Goal: Transaction & Acquisition: Purchase product/service

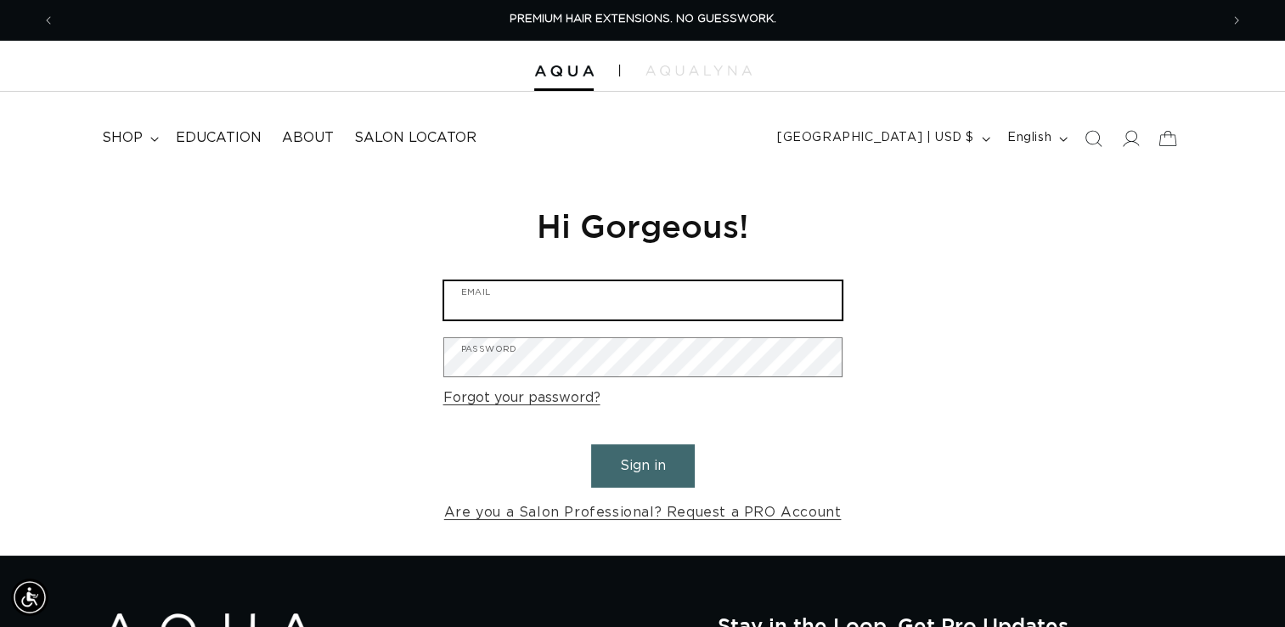
type input "[EMAIL_ADDRESS][DOMAIN_NAME]"
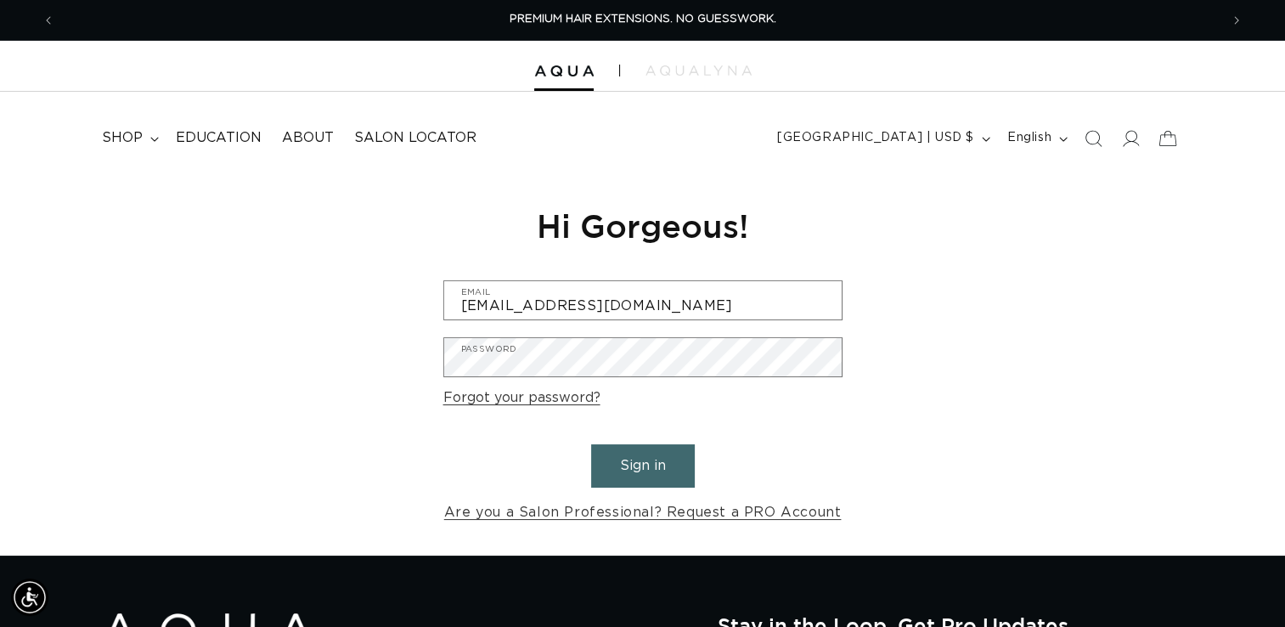
click at [658, 471] on button "Sign in" at bounding box center [643, 465] width 104 height 43
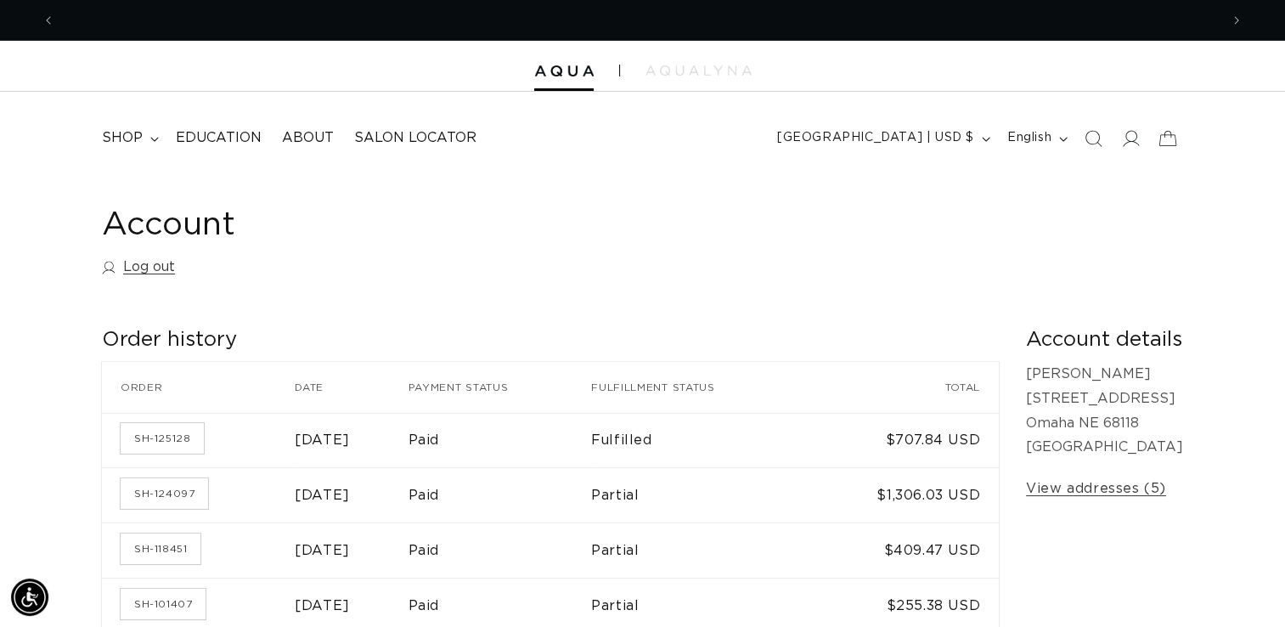
scroll to position [0, 2328]
click at [147, 136] on summary "shop" at bounding box center [129, 138] width 74 height 38
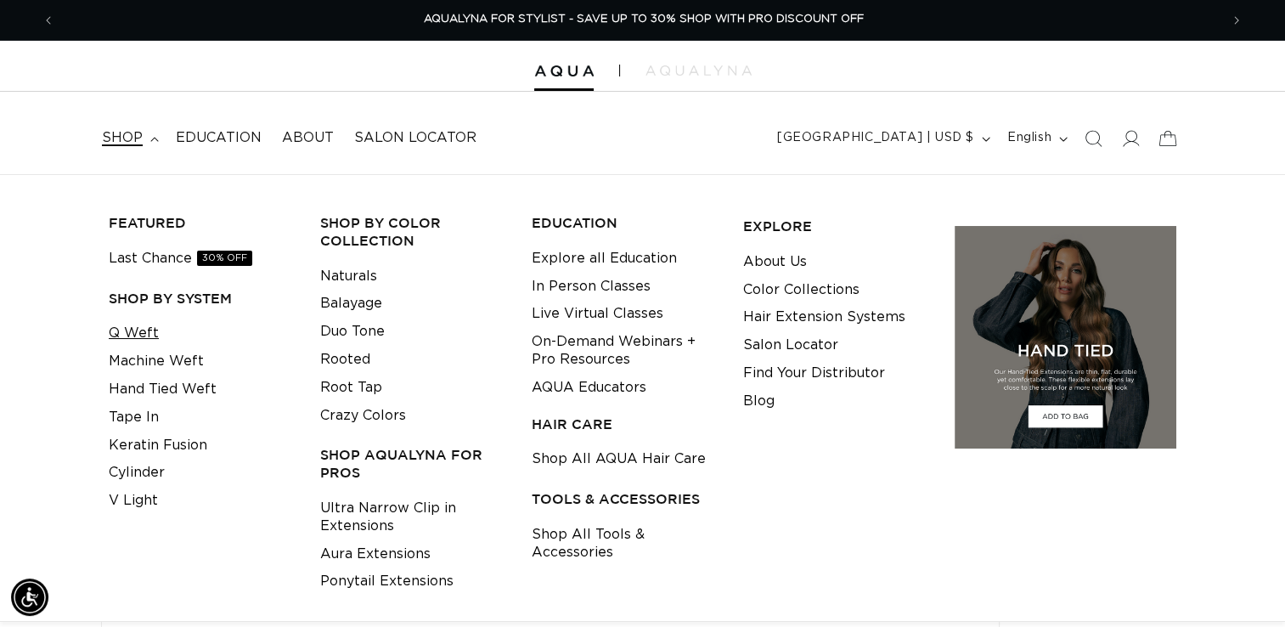
click at [149, 330] on link "Q Weft" at bounding box center [134, 333] width 50 height 28
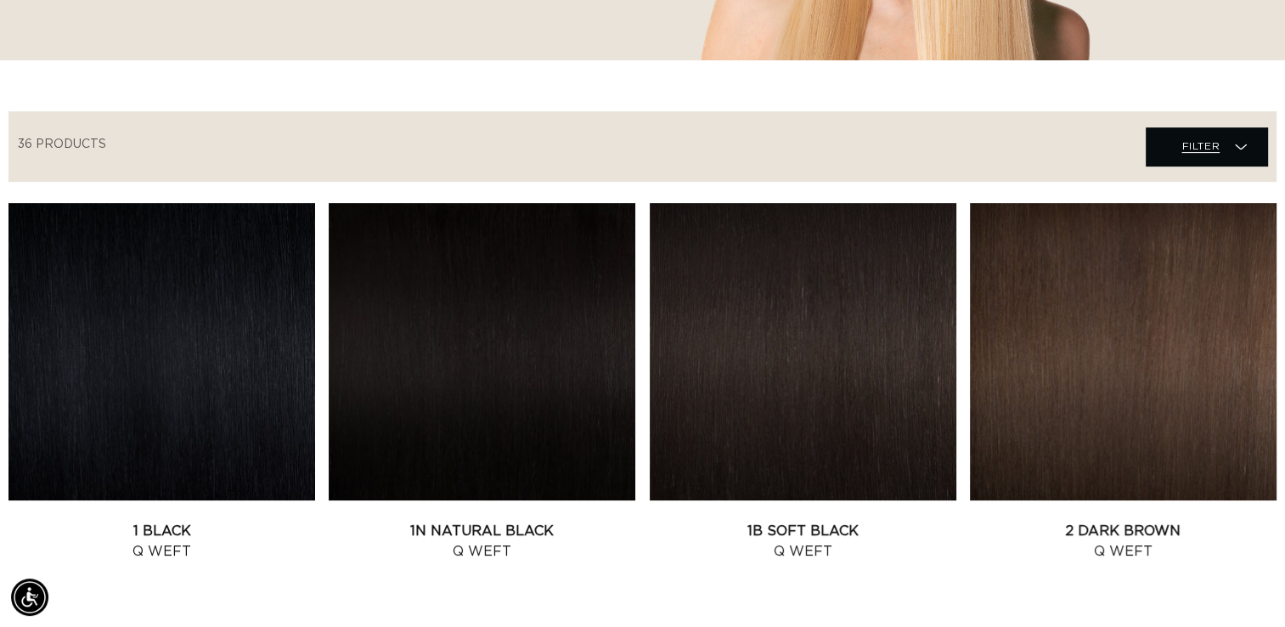
scroll to position [0, 2328]
click at [1238, 137] on span "Filter Filter" at bounding box center [1206, 146] width 121 height 38
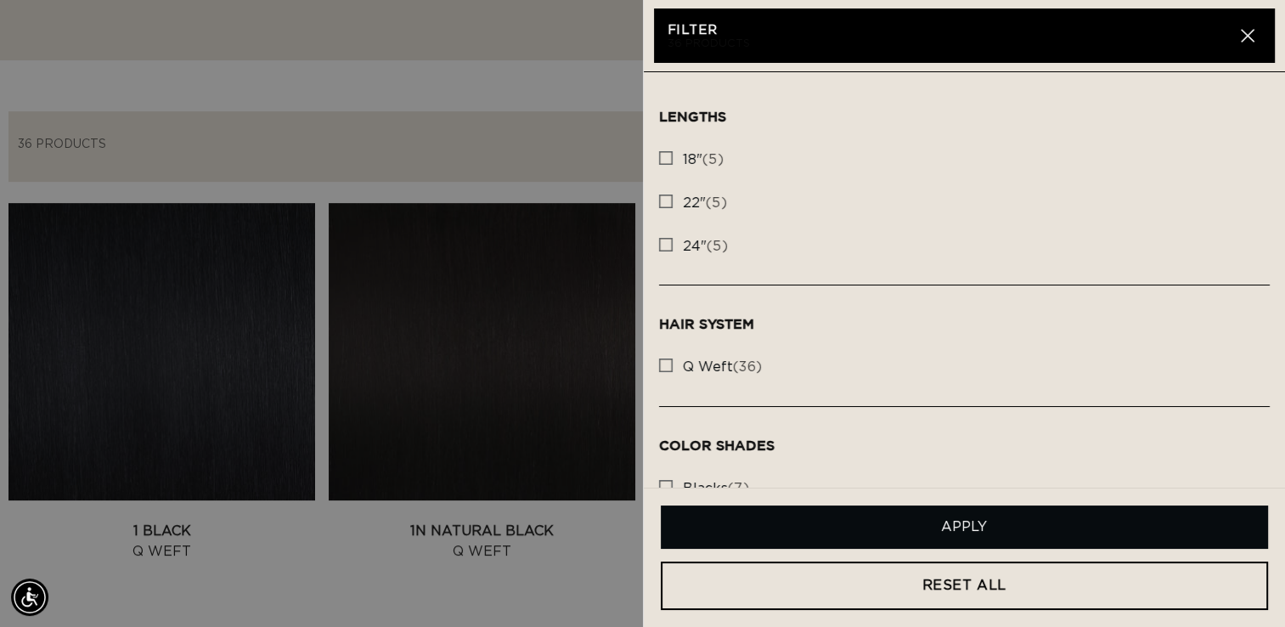
scroll to position [0, 0]
click at [670, 157] on rect at bounding box center [666, 158] width 12 height 12
click at [670, 157] on input "18" (5) 18" (5 products)" at bounding box center [666, 154] width 14 height 14
checkbox input "true"
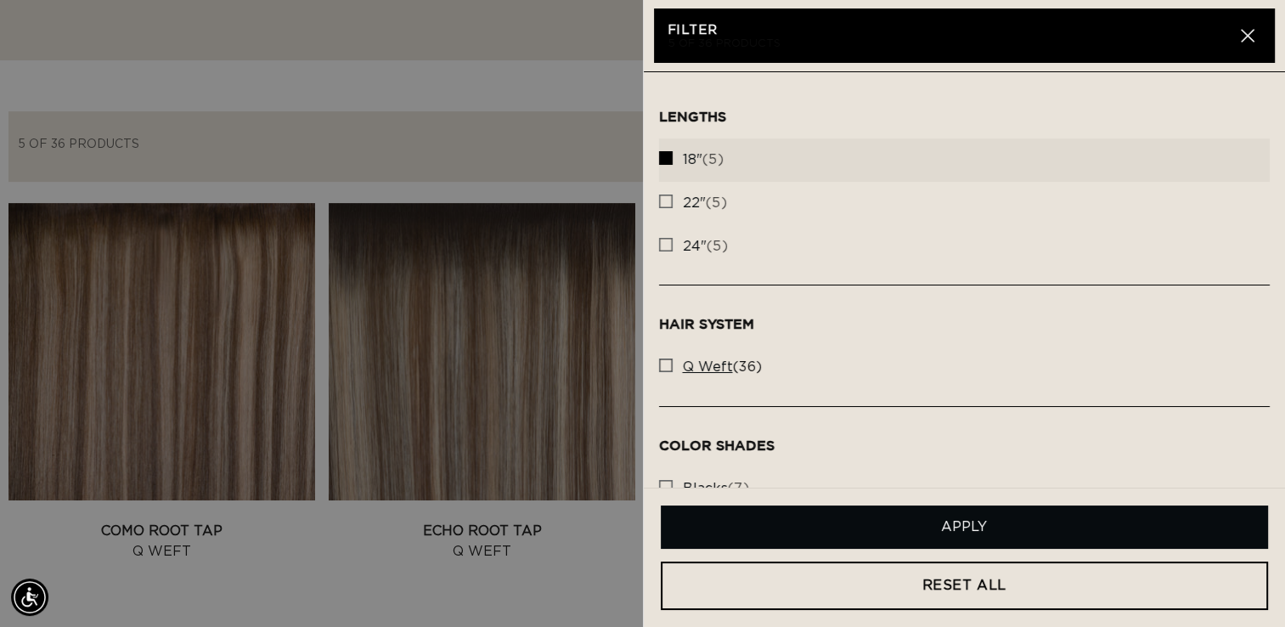
scroll to position [0, 1165]
click at [667, 362] on rect at bounding box center [666, 365] width 12 height 12
click at [667, 362] on input "q weft (36) q weft (36 products)" at bounding box center [666, 361] width 14 height 14
checkbox input "true"
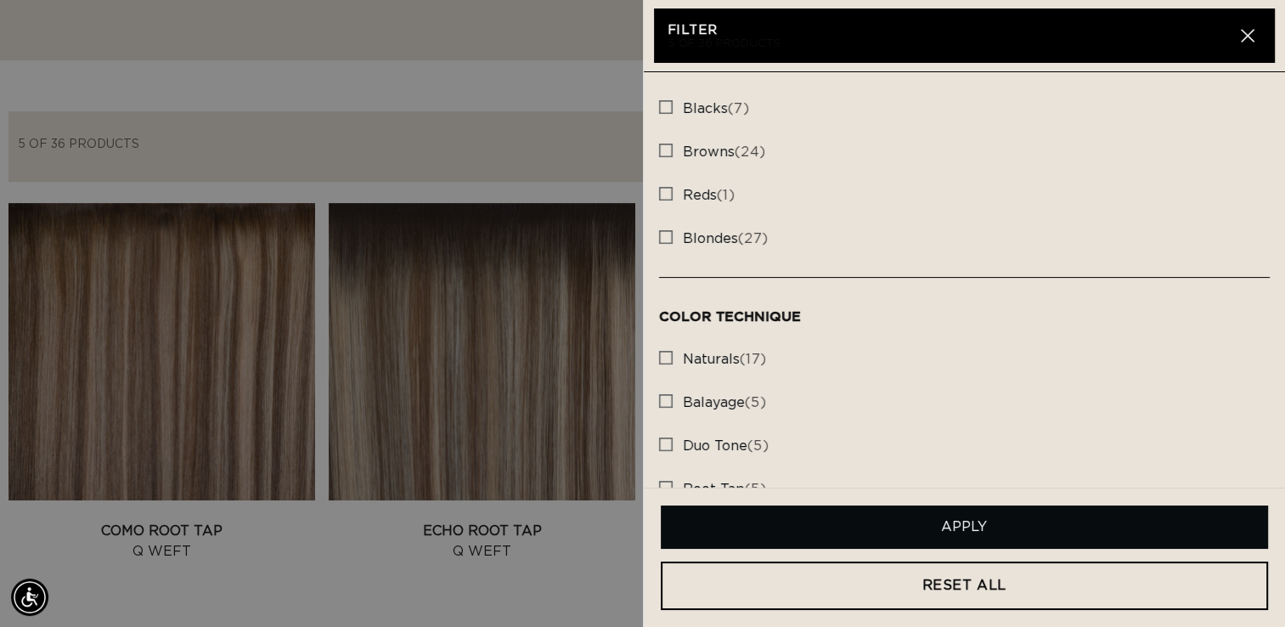
scroll to position [461, 0]
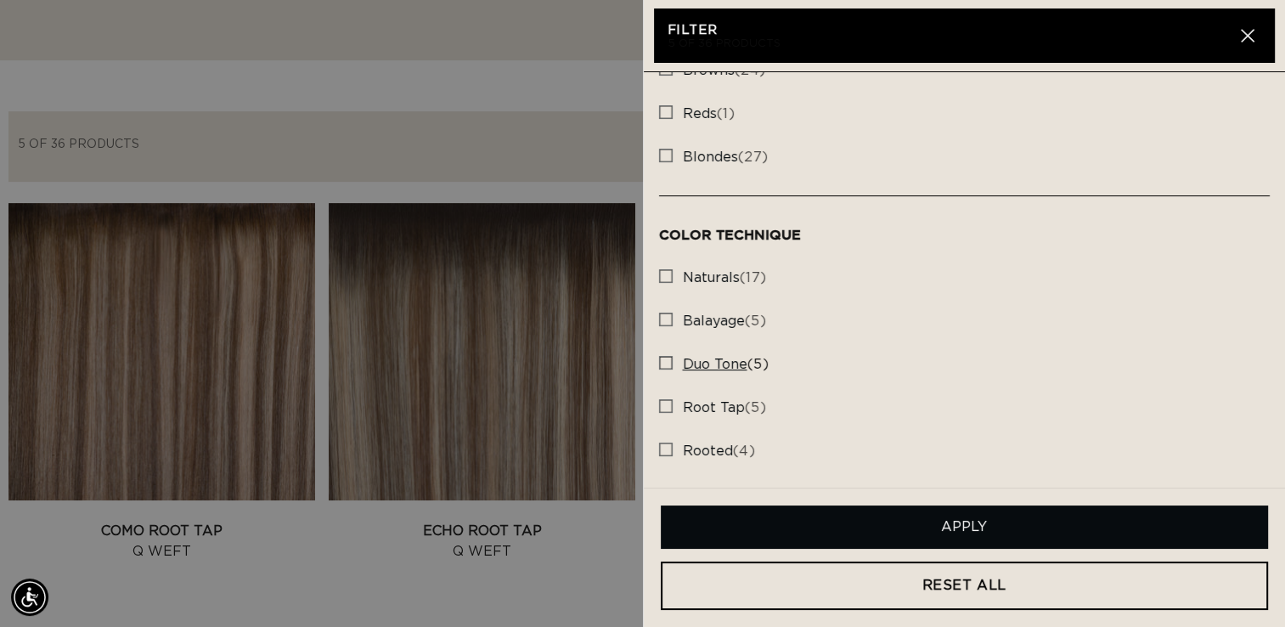
click at [668, 363] on rect at bounding box center [666, 363] width 12 height 12
click at [668, 363] on input "duo tone (5) duo tone (5 products)" at bounding box center [666, 359] width 14 height 14
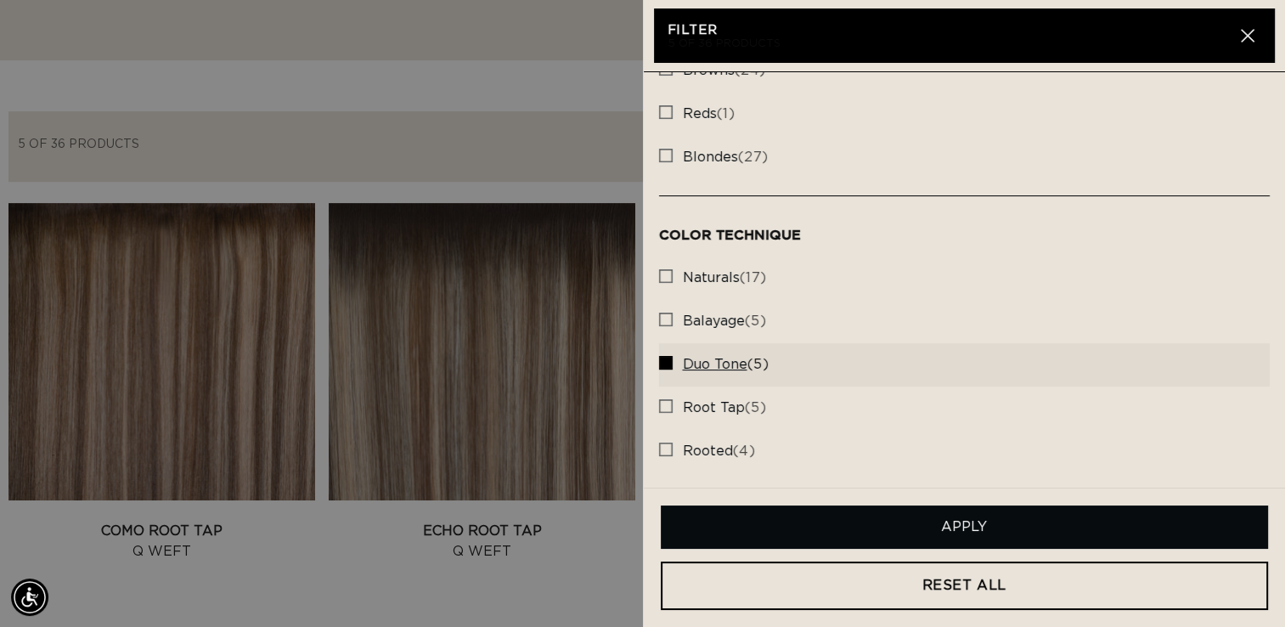
scroll to position [0, 0]
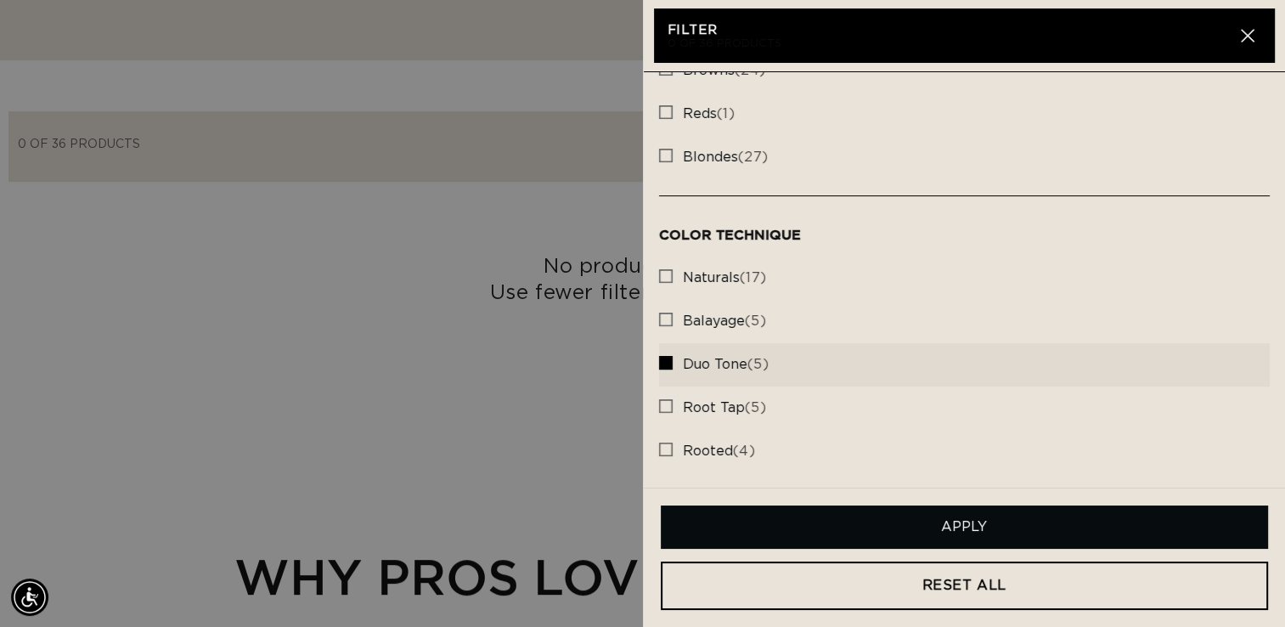
scroll to position [0, 1165]
click at [853, 510] on button "Apply" at bounding box center [965, 526] width 608 height 43
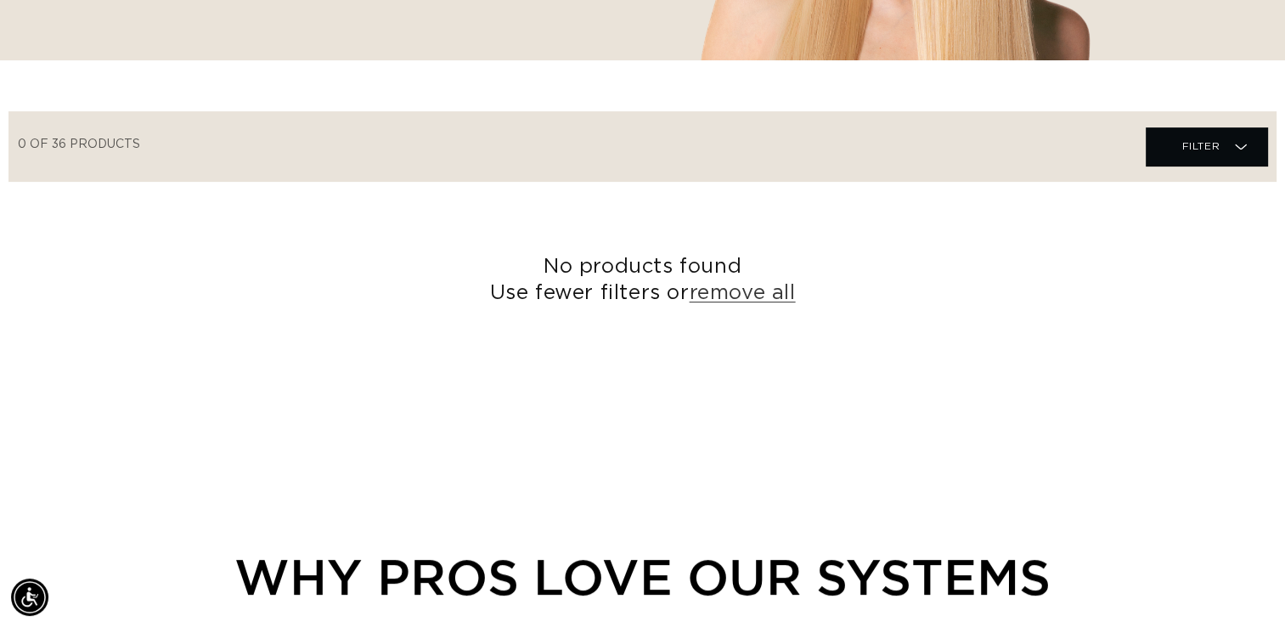
scroll to position [0, 2328]
click at [1182, 151] on span "Filter" at bounding box center [1201, 146] width 38 height 32
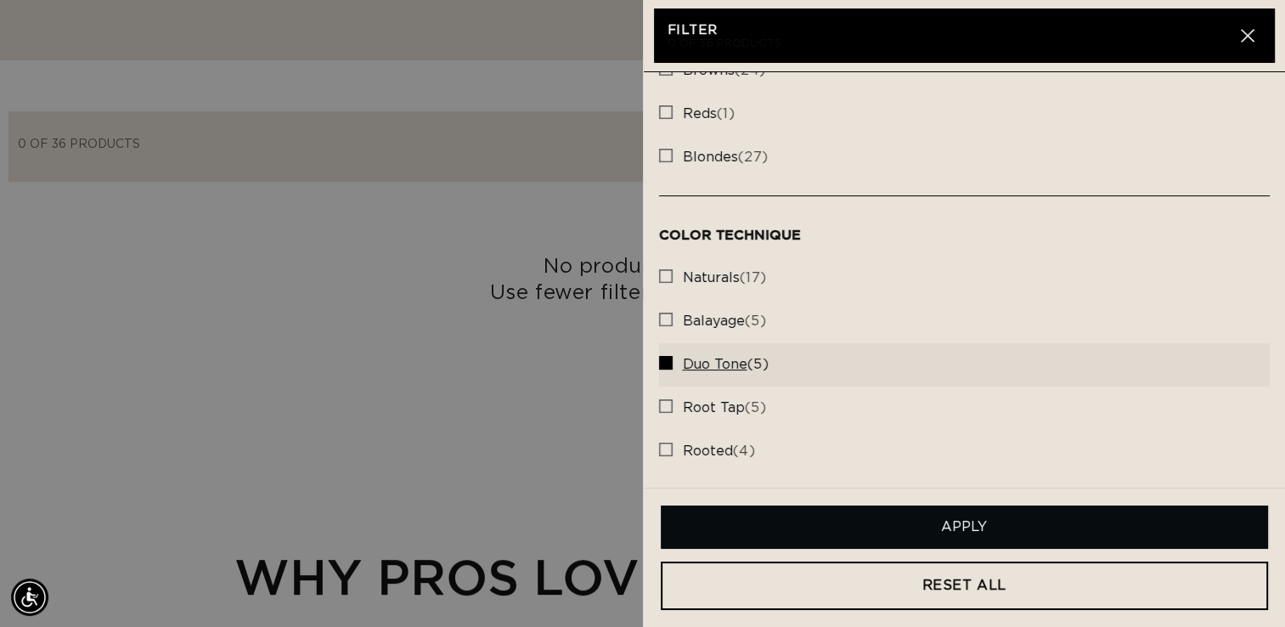
scroll to position [0, 0]
click at [705, 352] on span at bounding box center [965, 364] width 612 height 43
click at [673, 352] on input "duo tone (5) duo tone (5 products)" at bounding box center [666, 359] width 14 height 14
checkbox input "false"
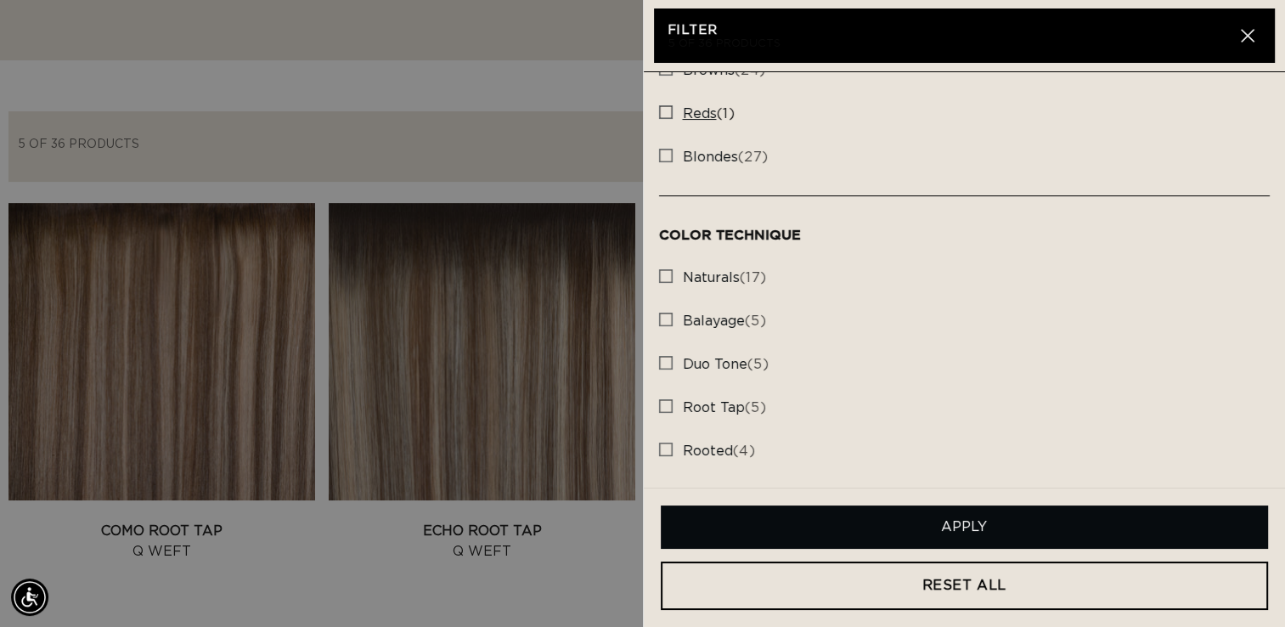
scroll to position [0, 1165]
click at [929, 532] on button "Apply" at bounding box center [965, 526] width 608 height 43
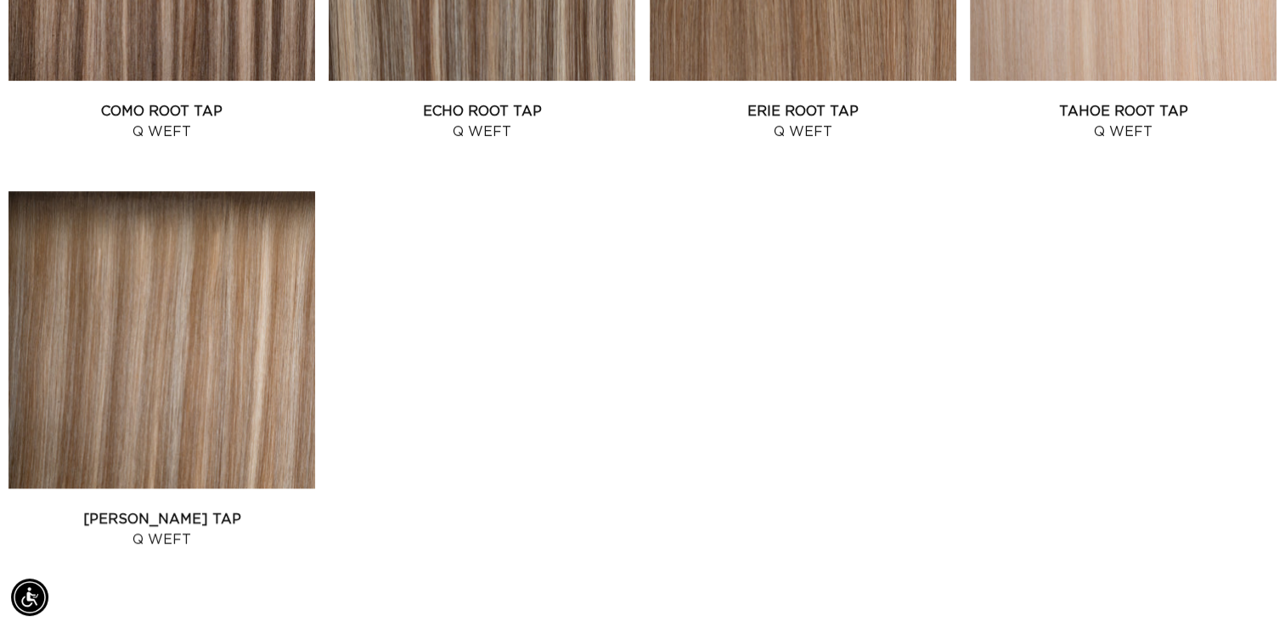
scroll to position [0, 0]
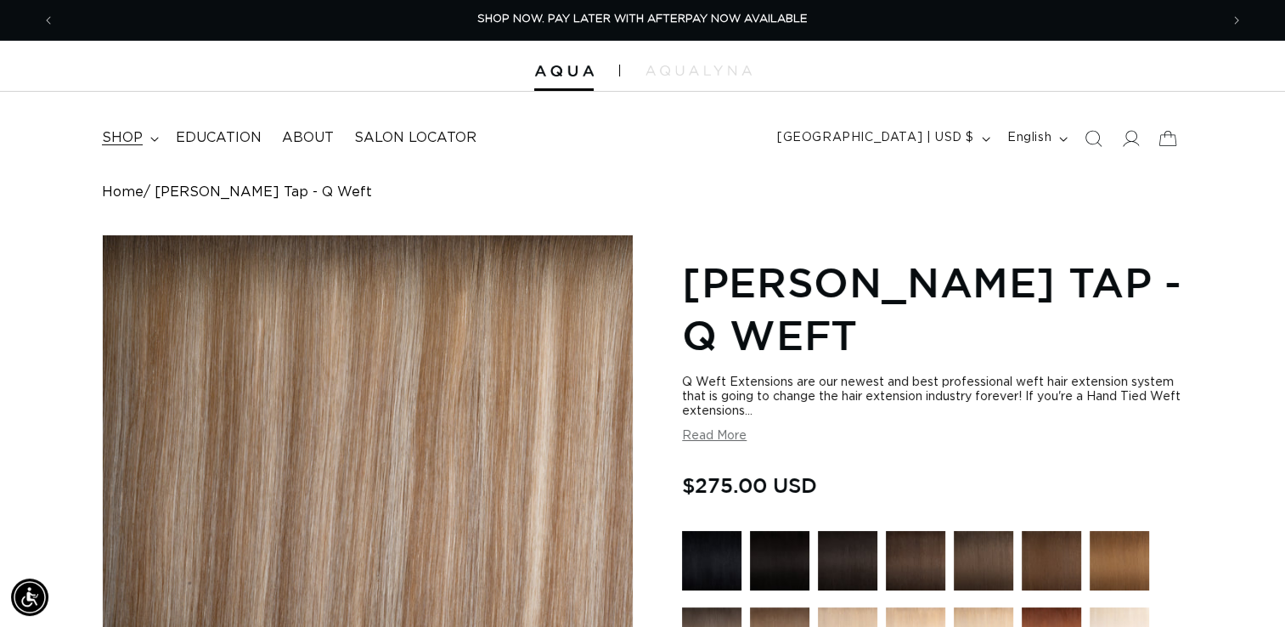
click at [138, 142] on span "shop" at bounding box center [122, 138] width 41 height 18
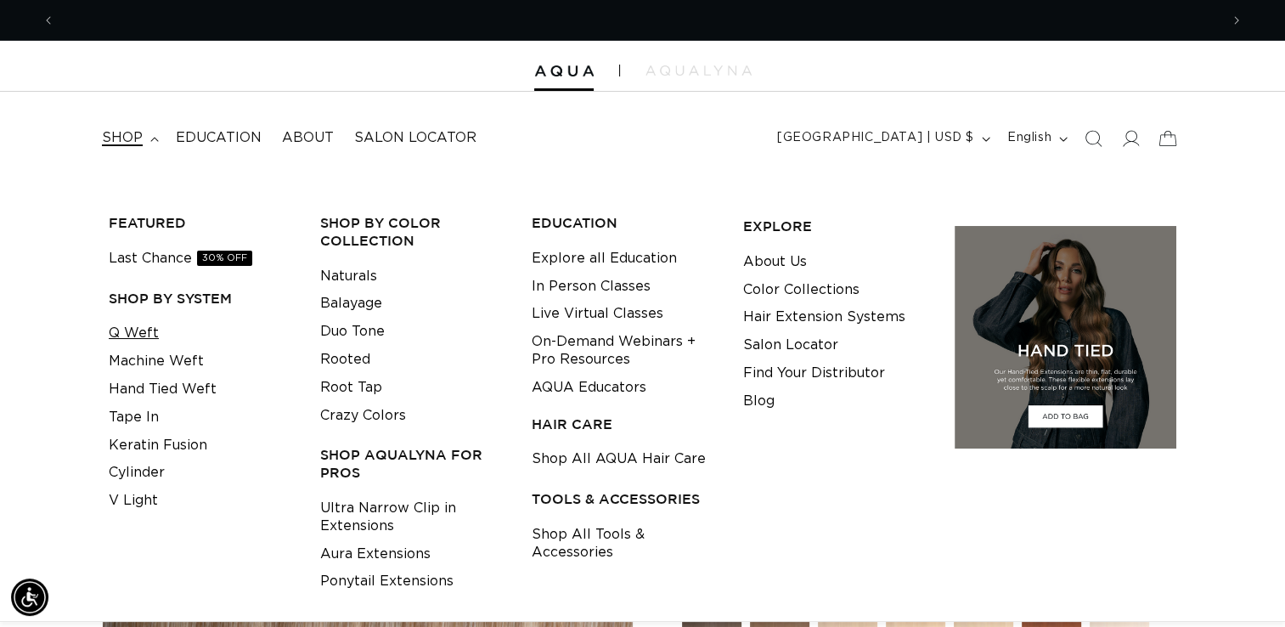
scroll to position [0, 2328]
click at [135, 338] on link "Q Weft" at bounding box center [134, 333] width 50 height 28
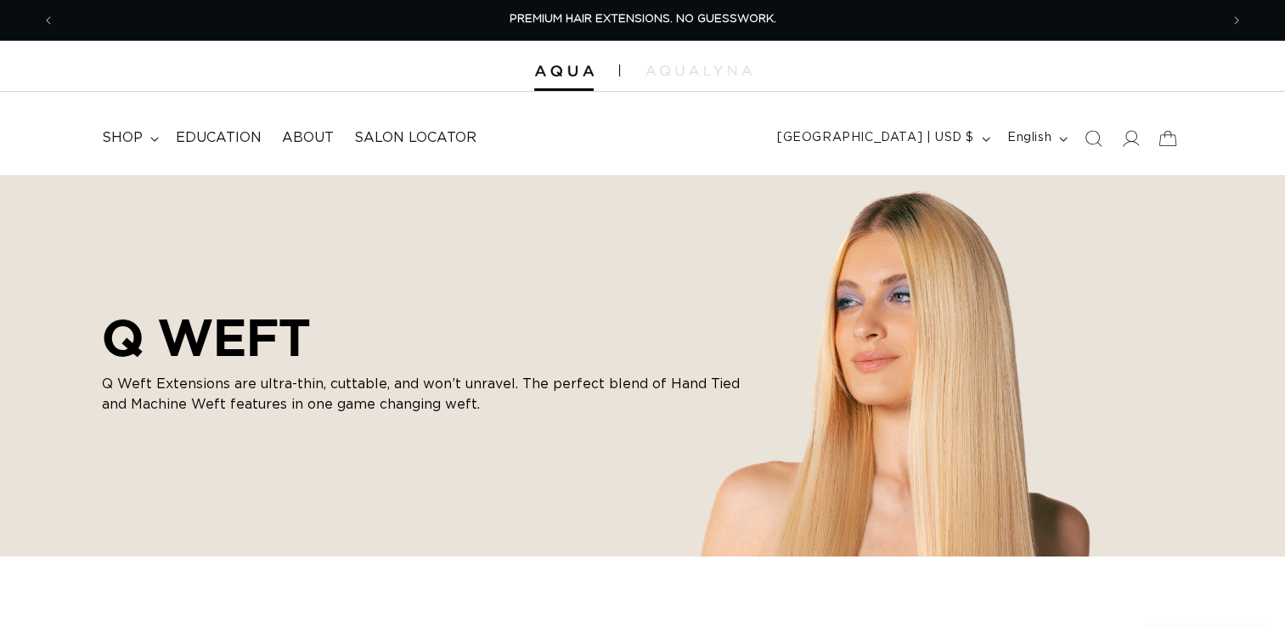
click at [128, 133] on span "shop" at bounding box center [122, 138] width 41 height 18
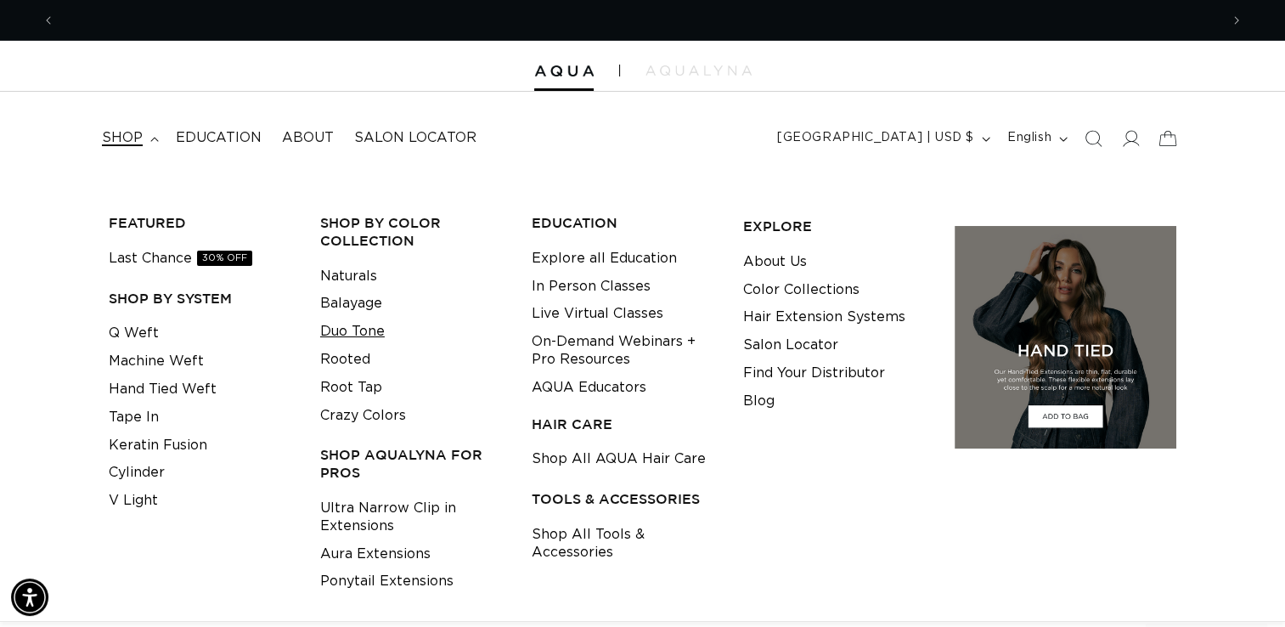
scroll to position [0, 1165]
click at [357, 321] on link "Duo Tone" at bounding box center [352, 332] width 65 height 28
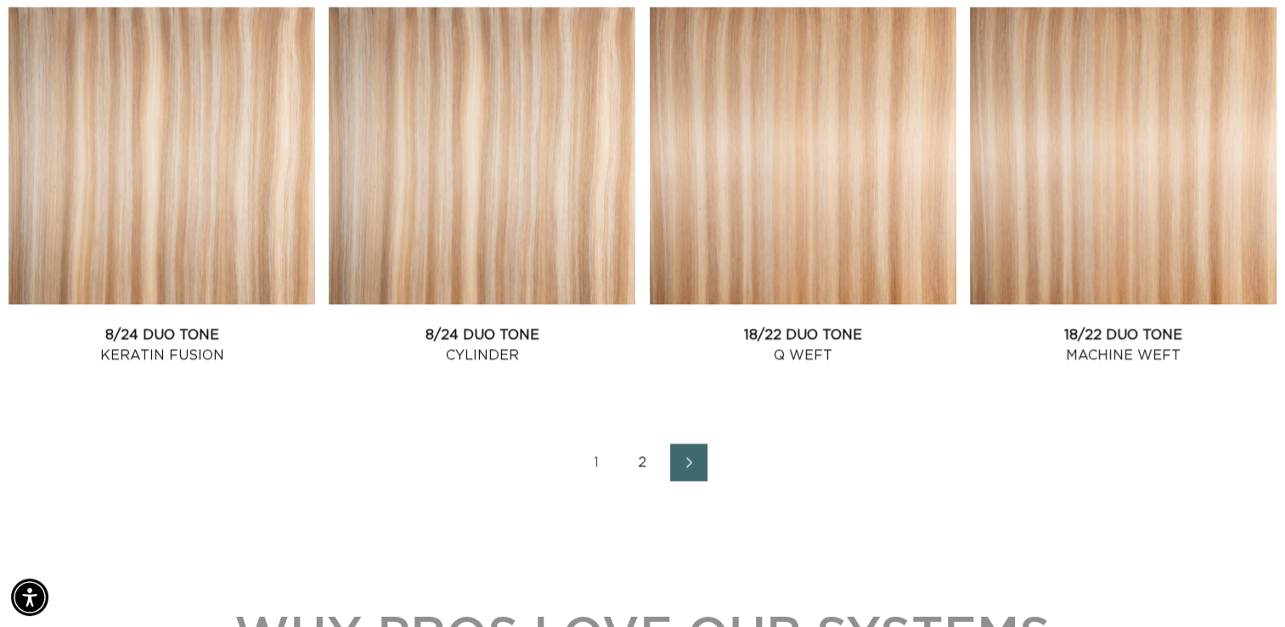
scroll to position [0, 1165]
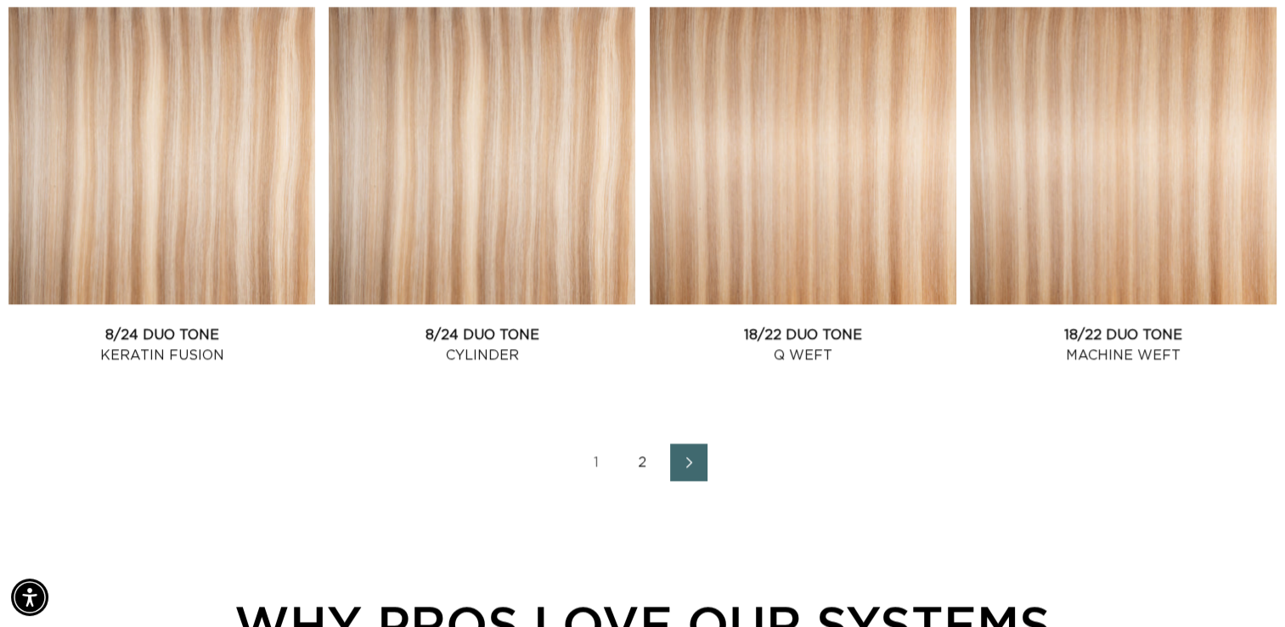
click at [698, 450] on link "Next page" at bounding box center [688, 461] width 37 height 37
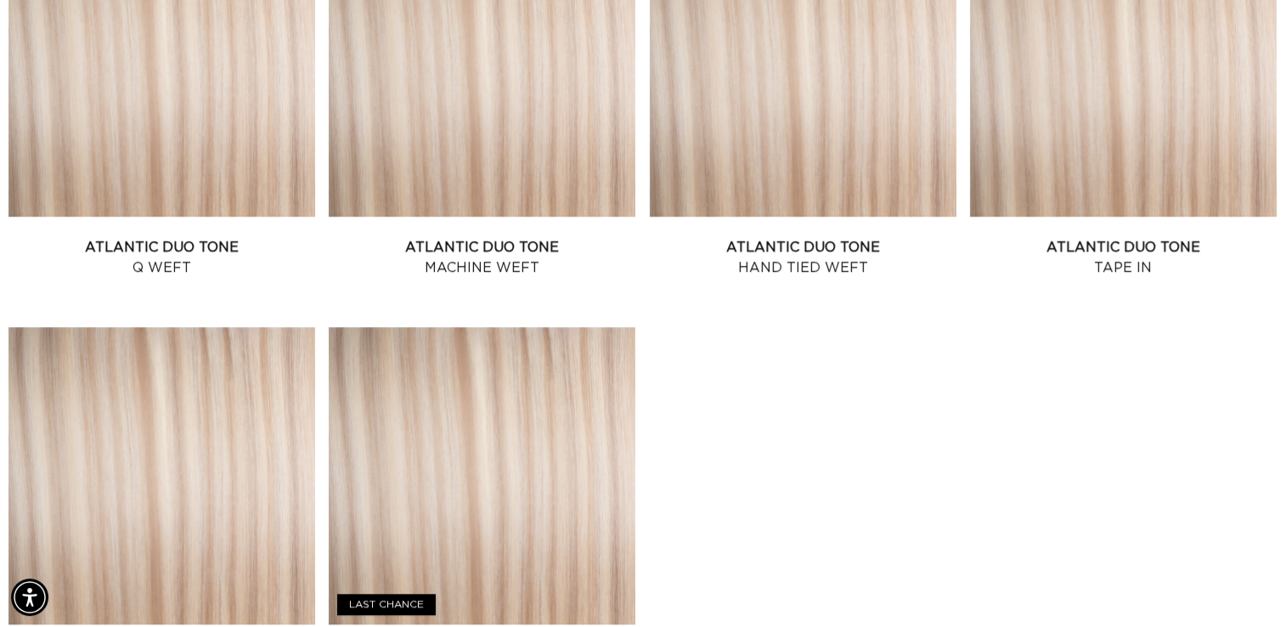
scroll to position [0, 2328]
click at [99, 237] on link "Atlantic Duo Tone Q Weft" at bounding box center [161, 257] width 307 height 41
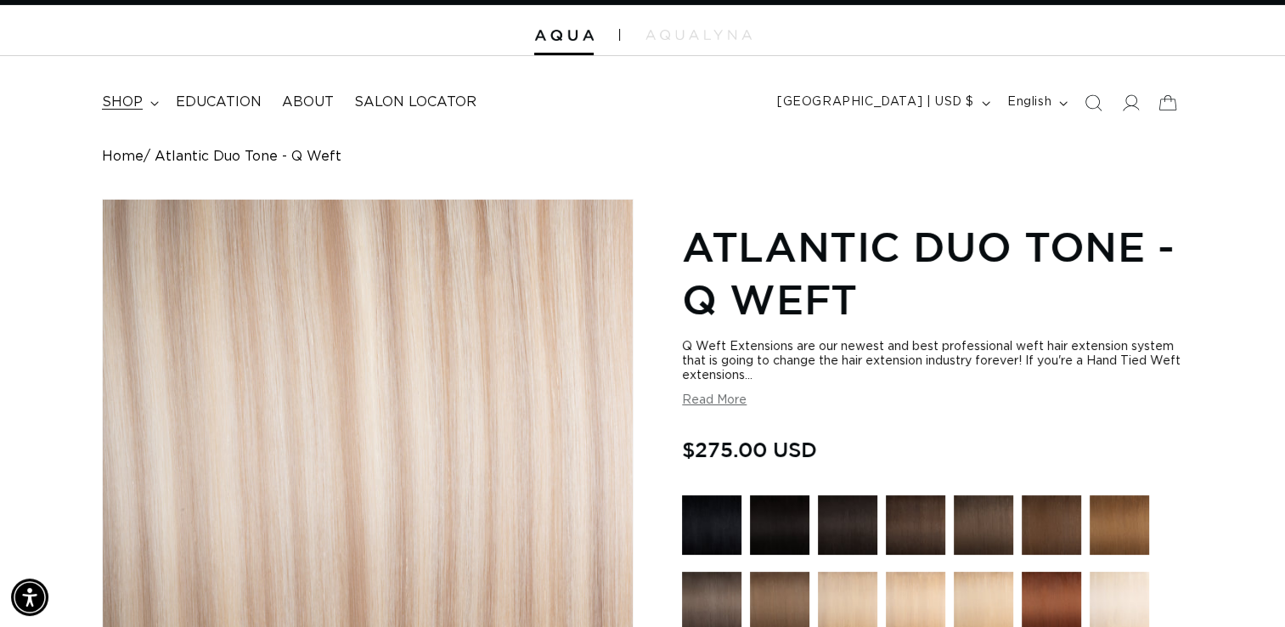
scroll to position [0, 2328]
click at [145, 102] on summary "shop" at bounding box center [129, 102] width 74 height 38
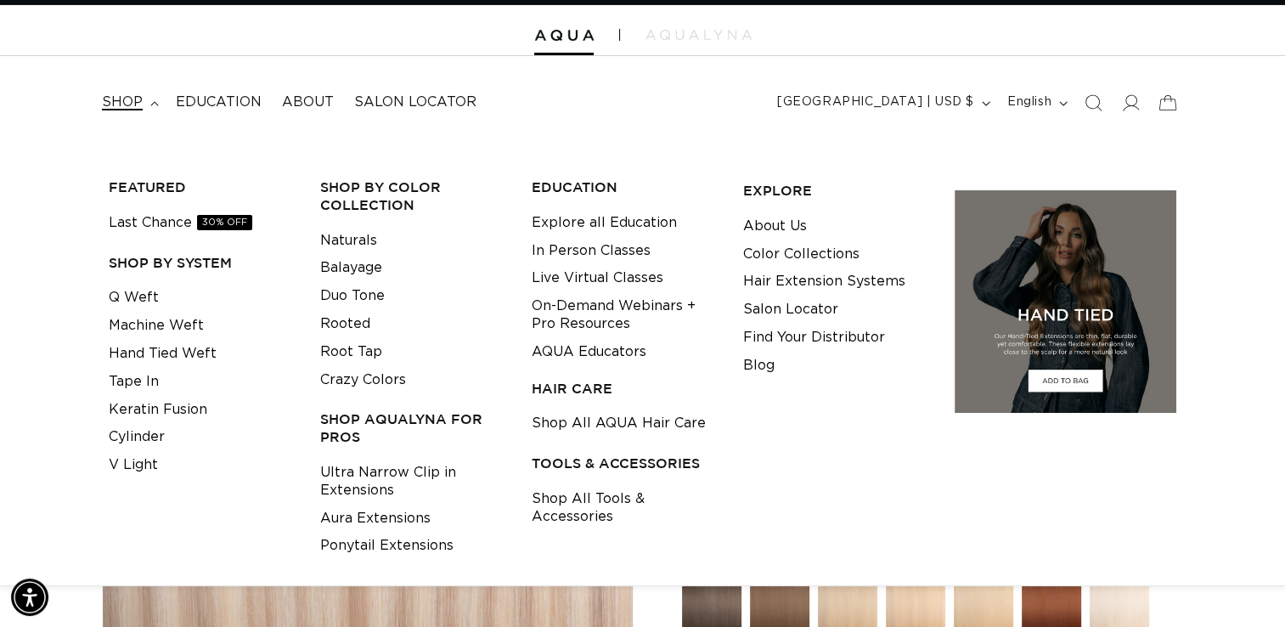
scroll to position [0, 0]
click at [354, 351] on link "Root Tap" at bounding box center [351, 352] width 62 height 28
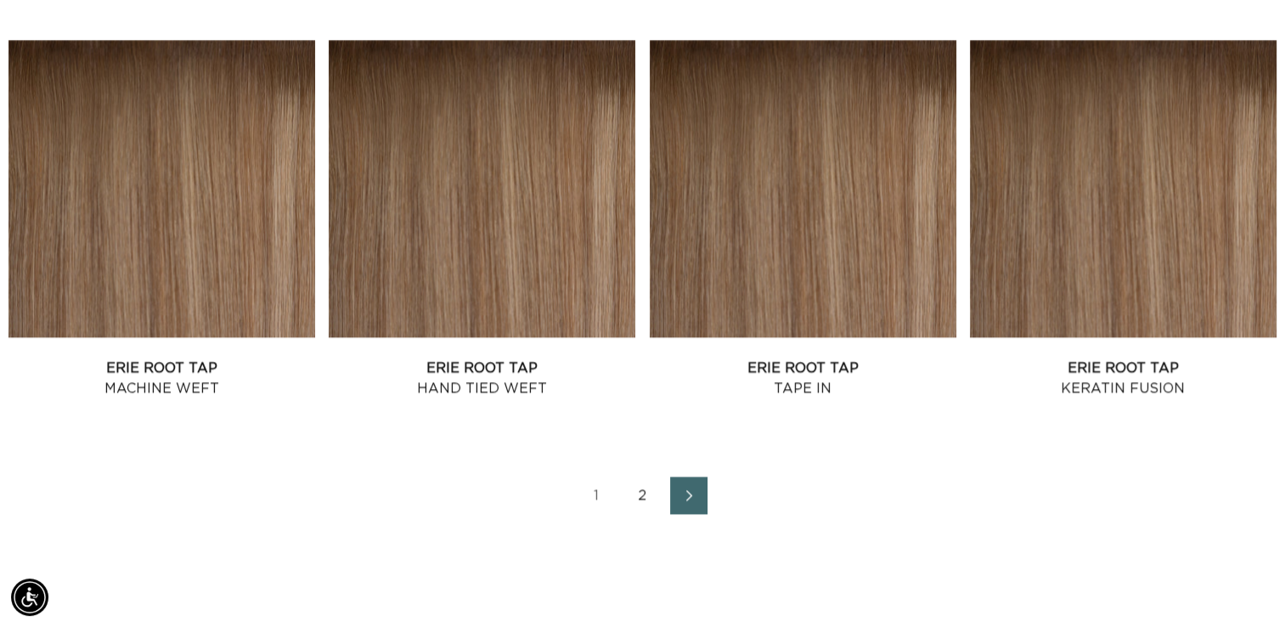
scroll to position [0, 2328]
click at [686, 494] on icon "Next page" at bounding box center [690, 495] width 22 height 12
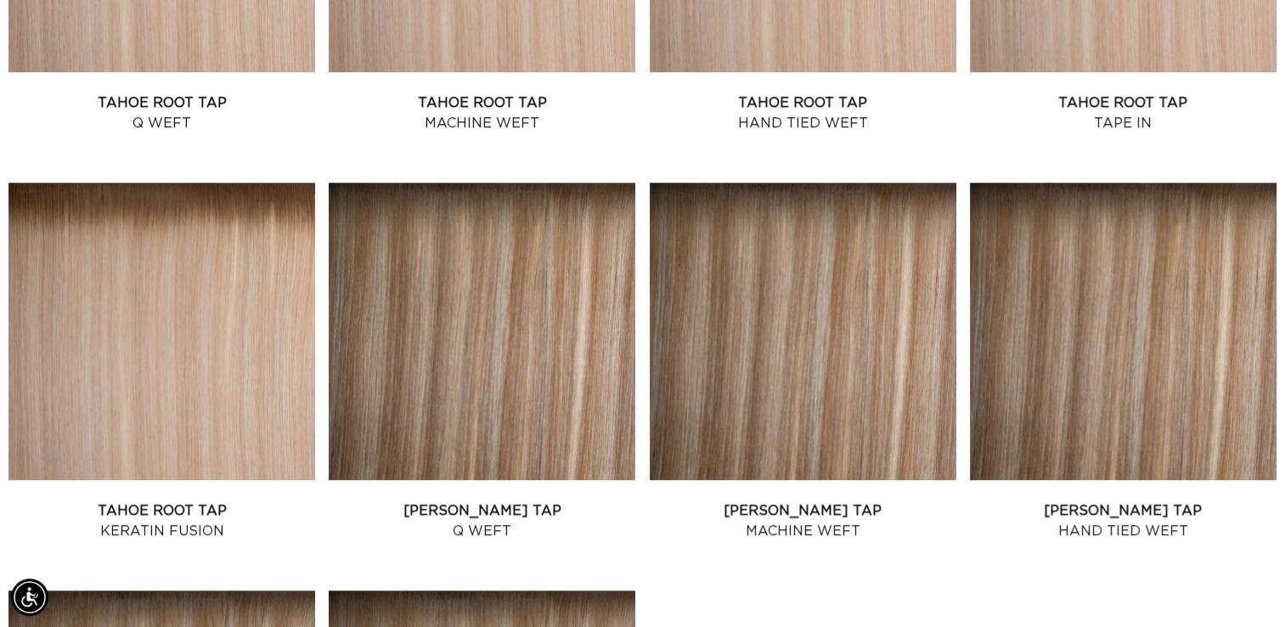
scroll to position [0, 2328]
click at [576, 500] on link "[PERSON_NAME] Tap Q Weft" at bounding box center [482, 520] width 307 height 41
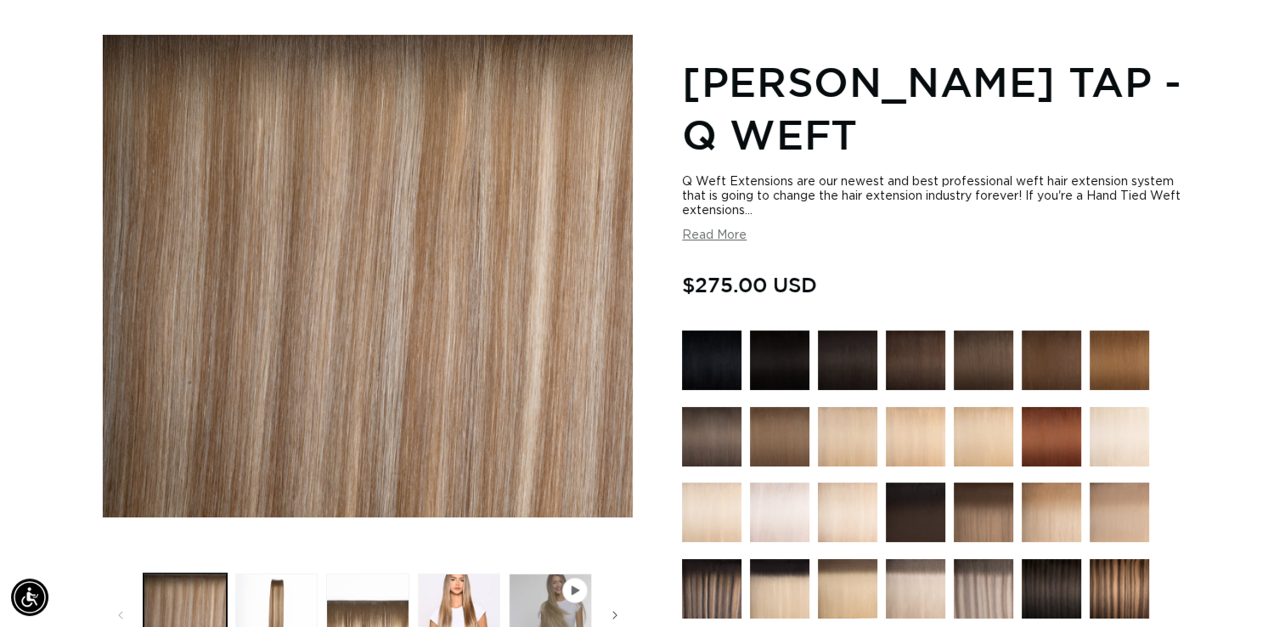
scroll to position [0, 1165]
